Goal: Find specific page/section

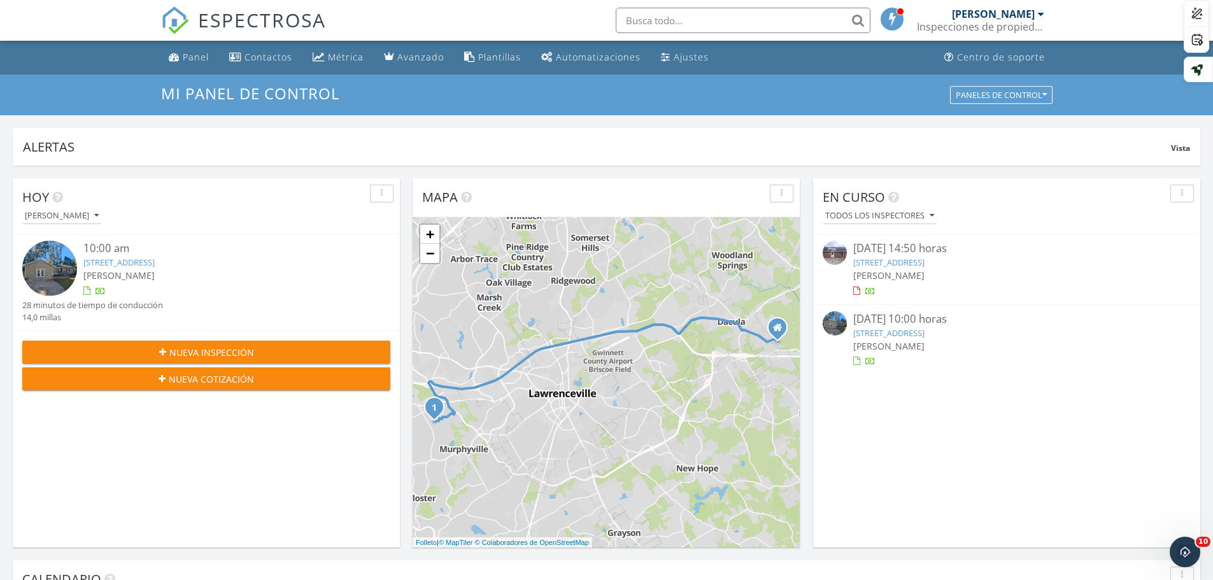
click at [862, 364] on div at bounding box center [858, 362] width 10 height 10
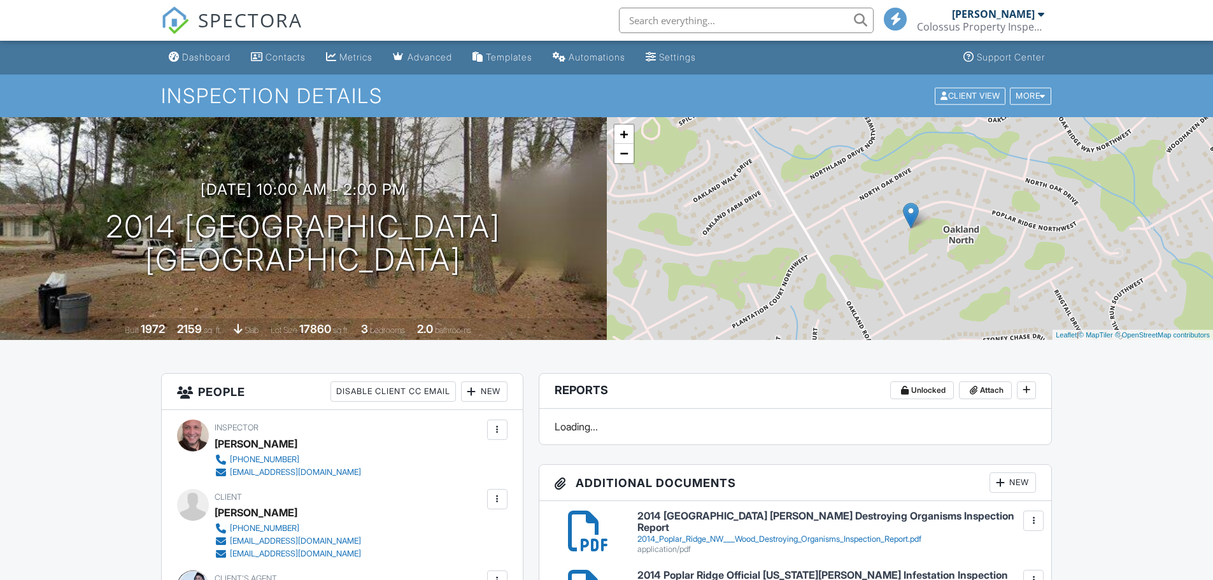
scroll to position [191, 0]
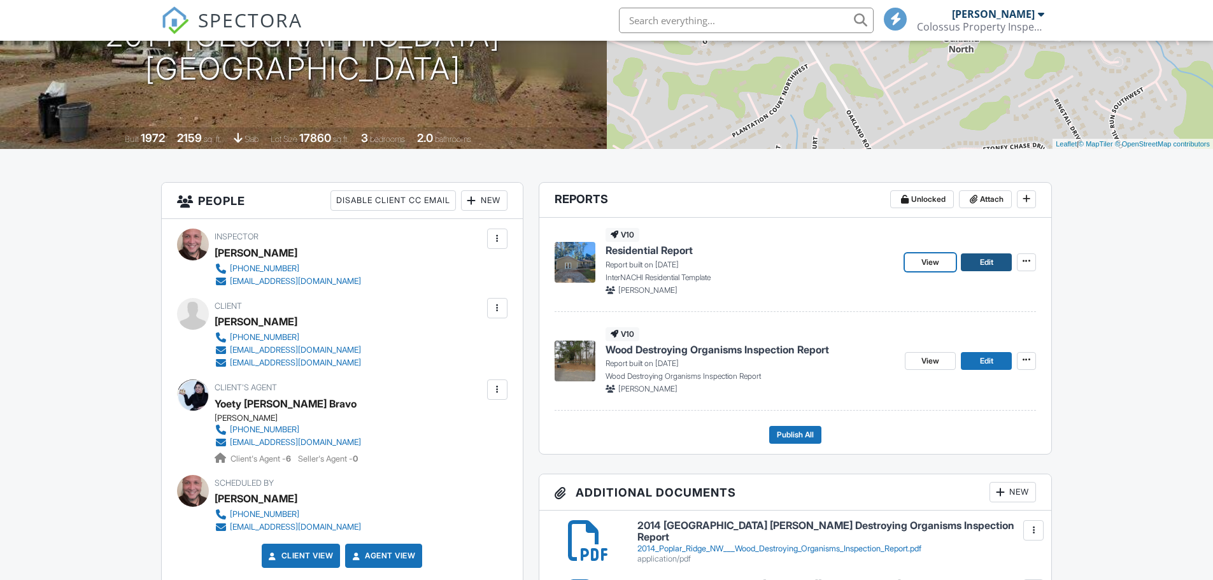
click at [987, 263] on span "Edit" at bounding box center [986, 262] width 13 height 13
